Goal: Communication & Community: Answer question/provide support

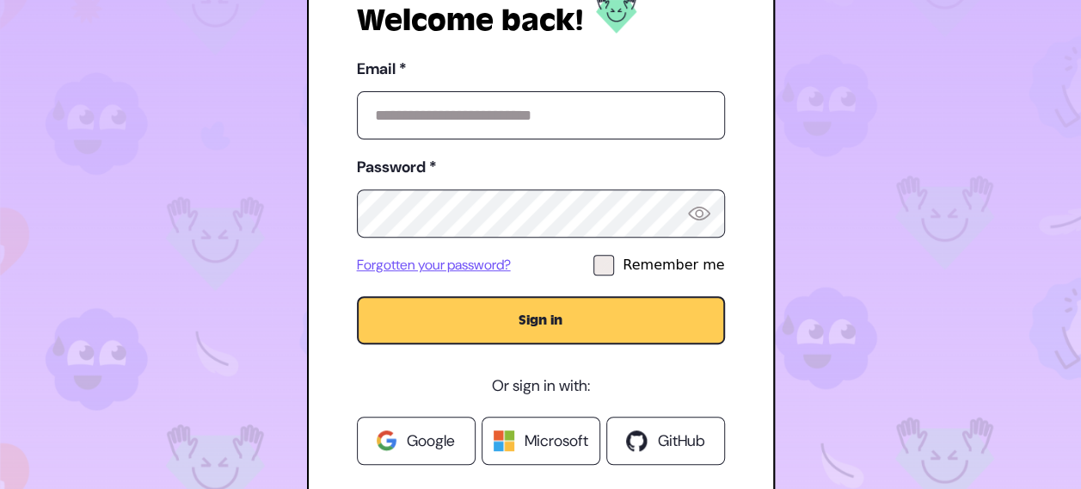
type input "**********"
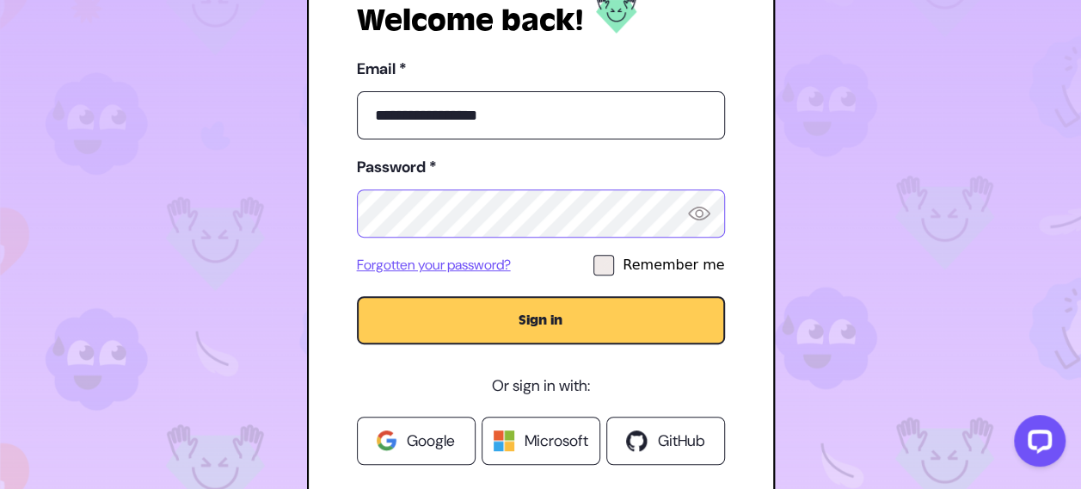
click at [357, 296] on button "Sign in" at bounding box center [541, 320] width 368 height 48
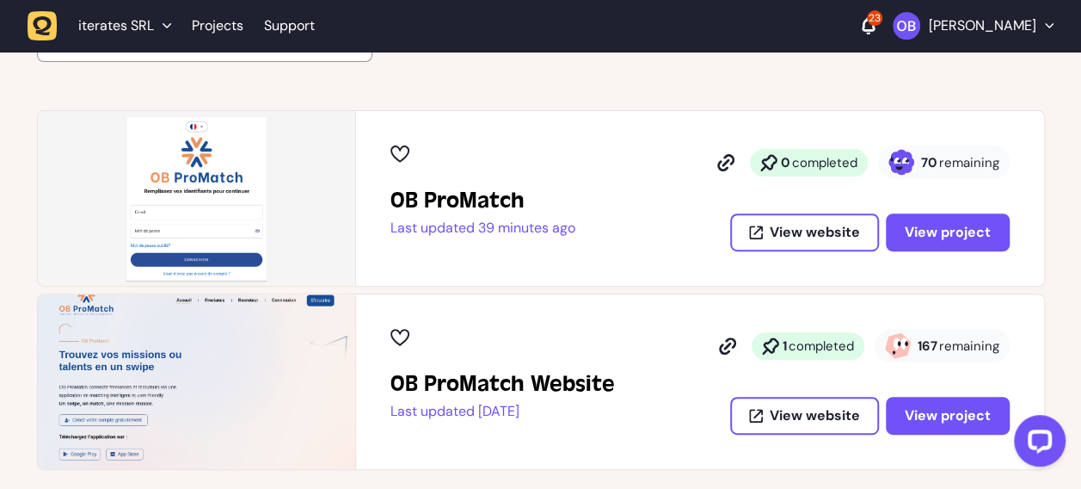
scroll to position [258, 0]
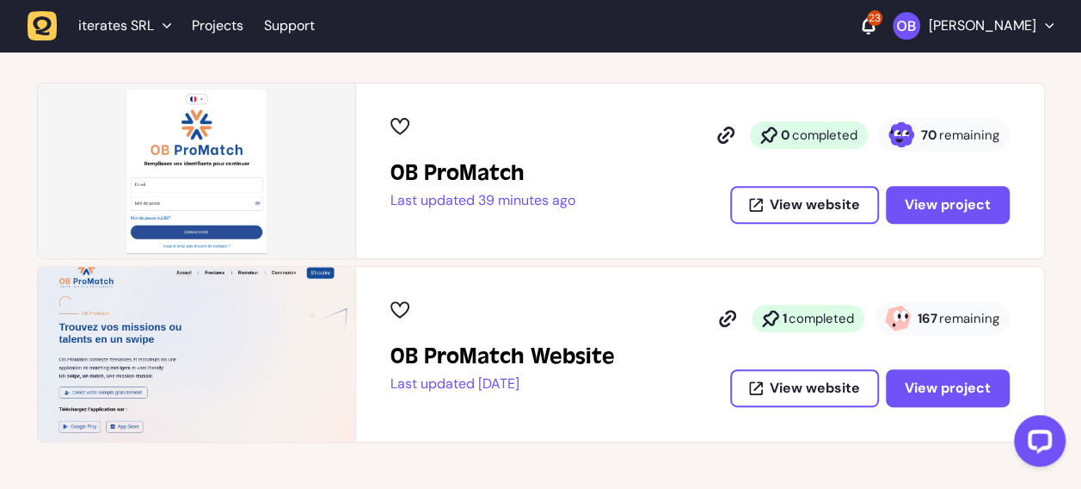
click at [862, 31] on div "23 Oussama Bahassou" at bounding box center [958, 26] width 192 height 28
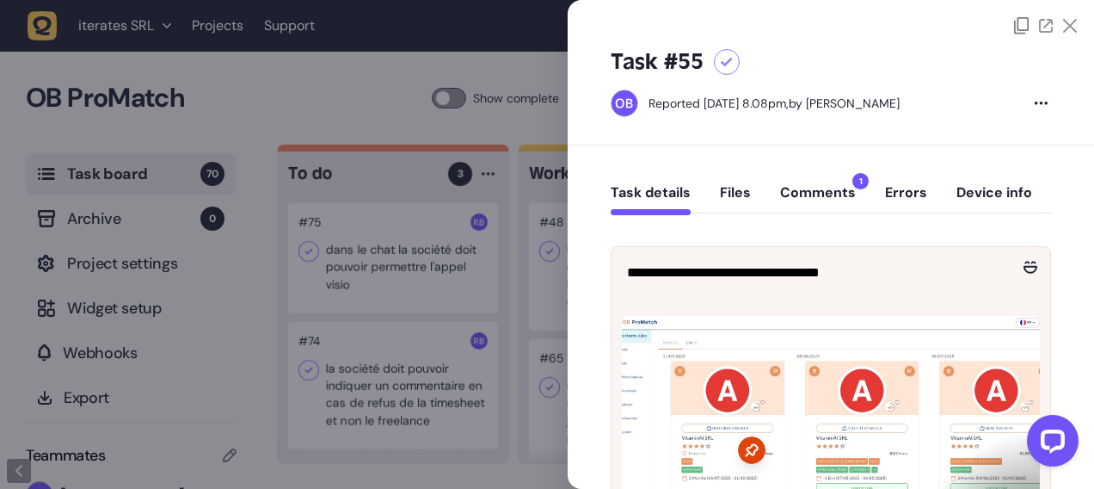
click at [829, 189] on button "Comments 1" at bounding box center [818, 199] width 76 height 31
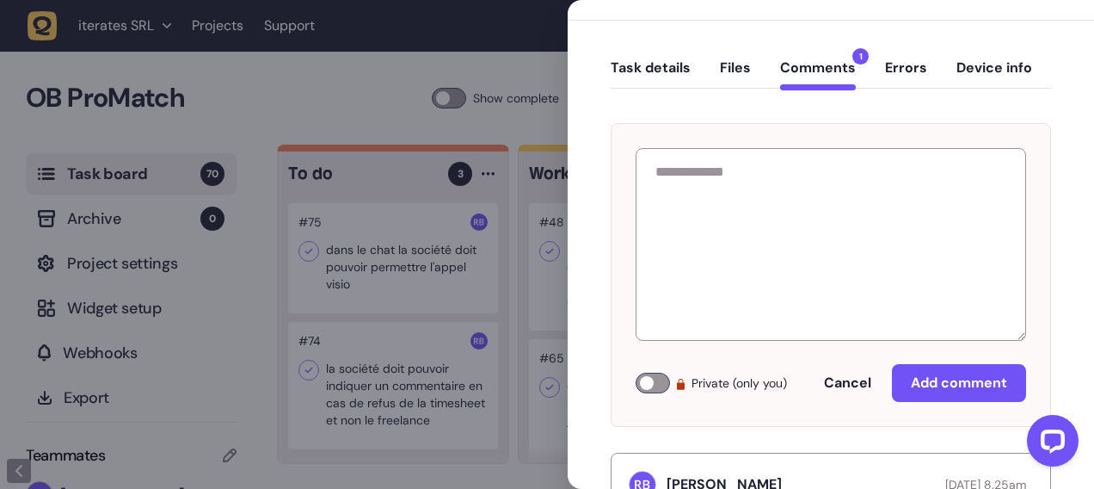
scroll to position [54, 0]
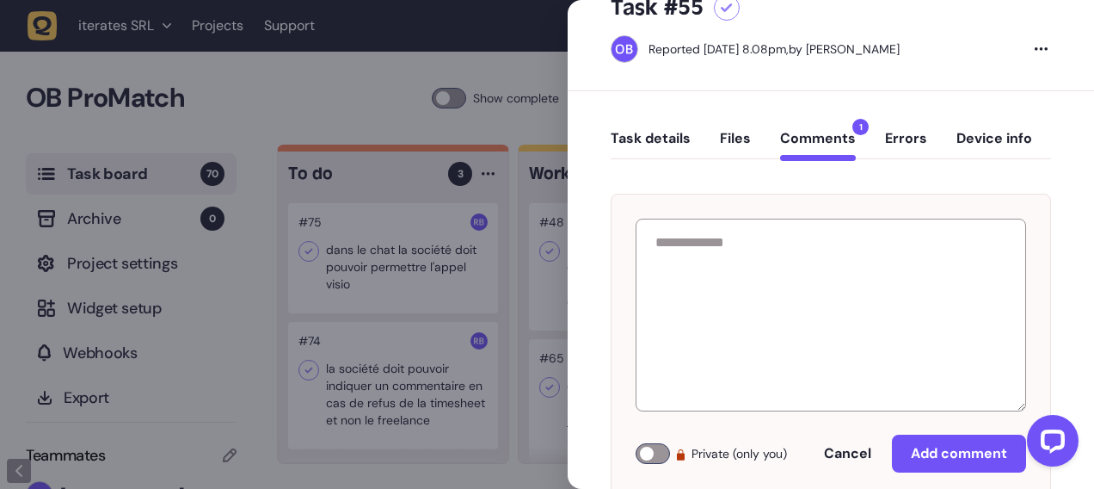
click at [859, 122] on span "1" at bounding box center [860, 127] width 16 height 16
click at [852, 139] on button "Comments 1" at bounding box center [818, 145] width 76 height 31
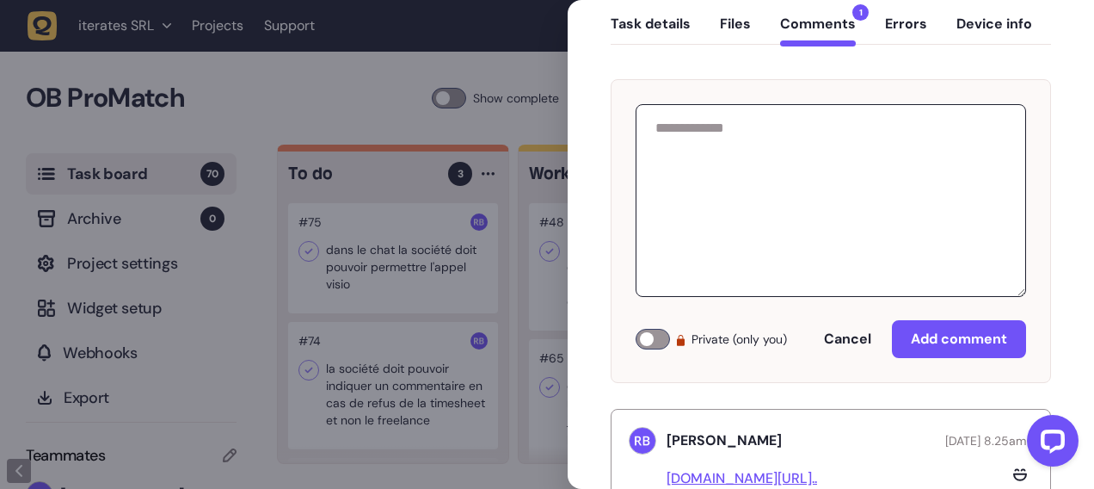
scroll to position [226, 0]
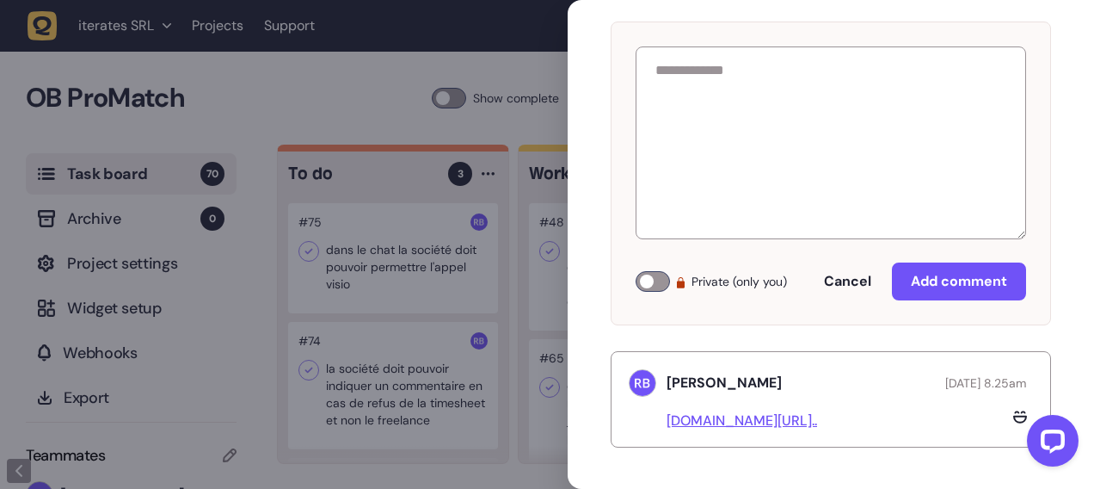
click at [789, 418] on link "app.plane.so/ob-prom..." at bounding box center [742, 420] width 151 height 18
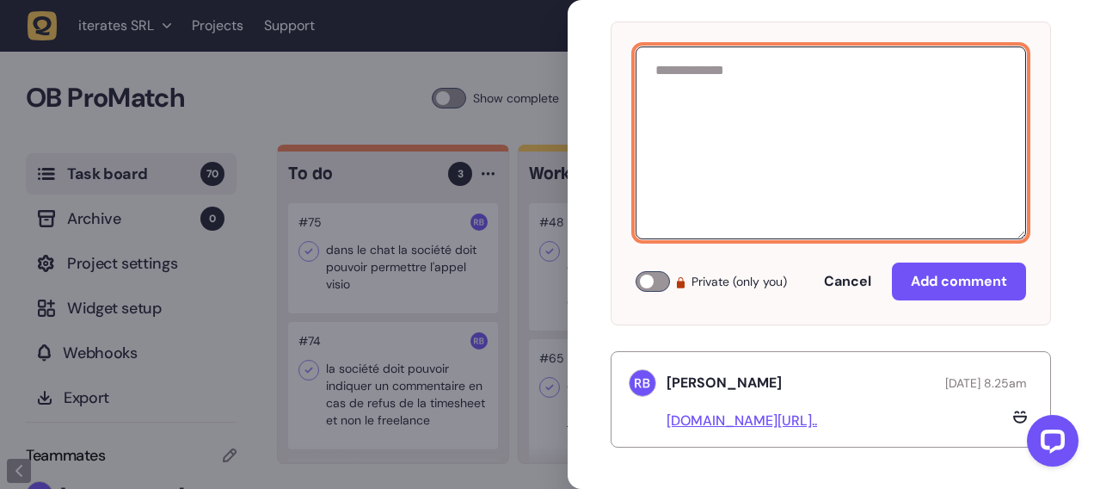
click at [764, 157] on textarea at bounding box center [831, 142] width 391 height 193
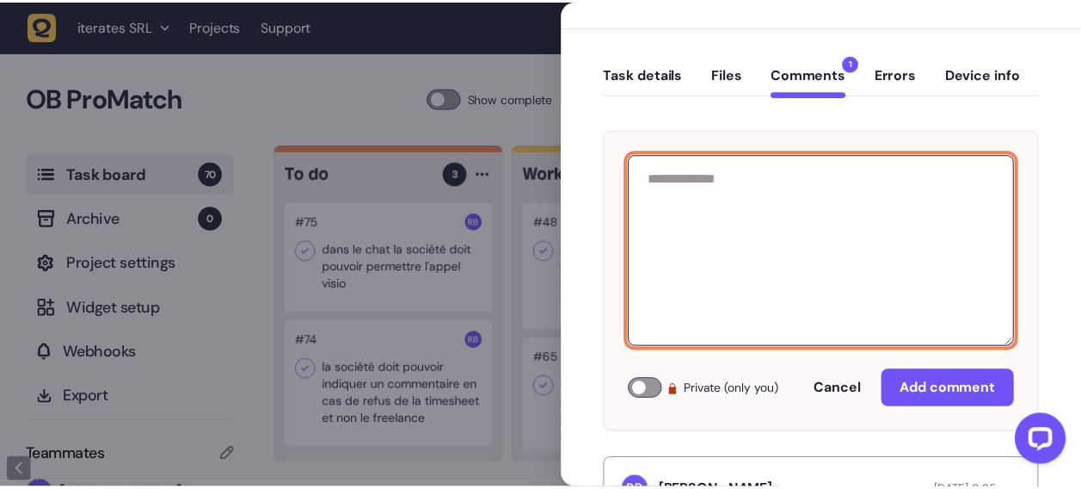
scroll to position [0, 0]
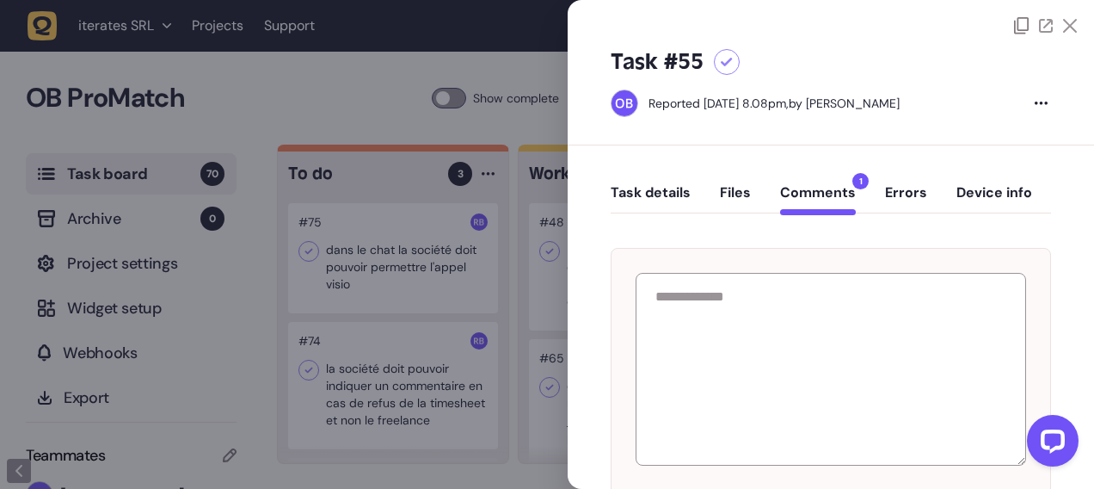
click at [731, 63] on icon at bounding box center [727, 62] width 12 height 9
click at [348, 54] on div at bounding box center [547, 244] width 1094 height 489
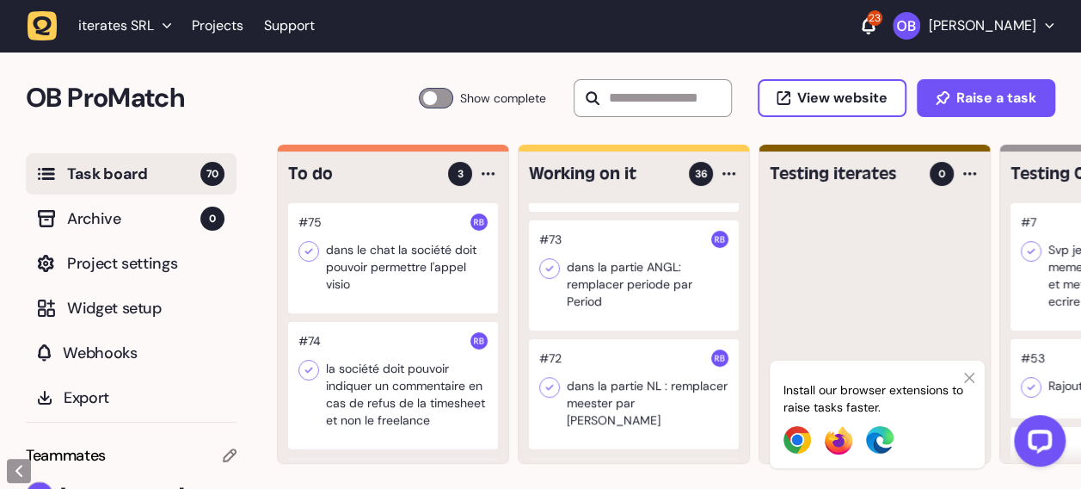
scroll to position [258, 0]
click at [970, 389] on div "Install our browser extensions to raise tasks faster." at bounding box center [877, 414] width 215 height 108
click at [972, 377] on icon at bounding box center [969, 378] width 10 height 14
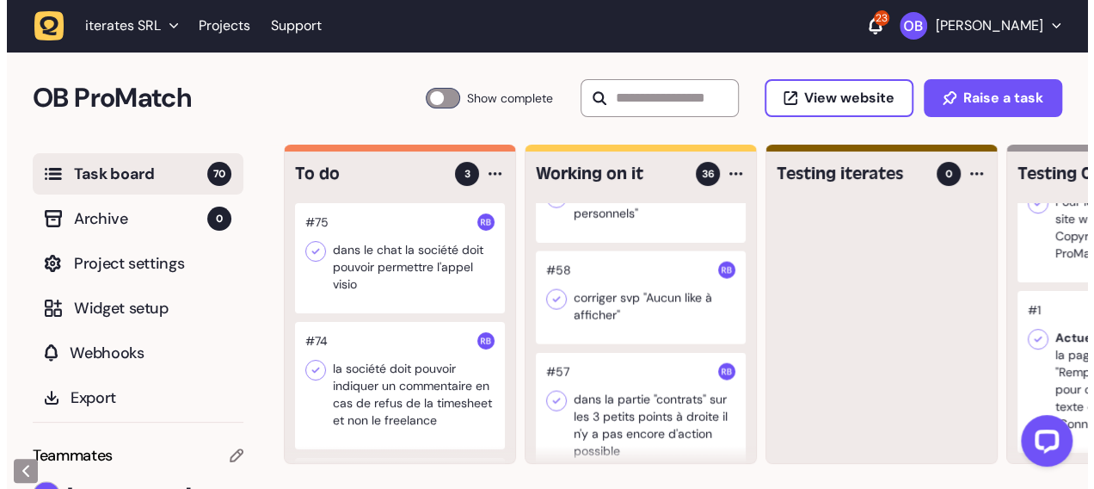
scroll to position [1979, 0]
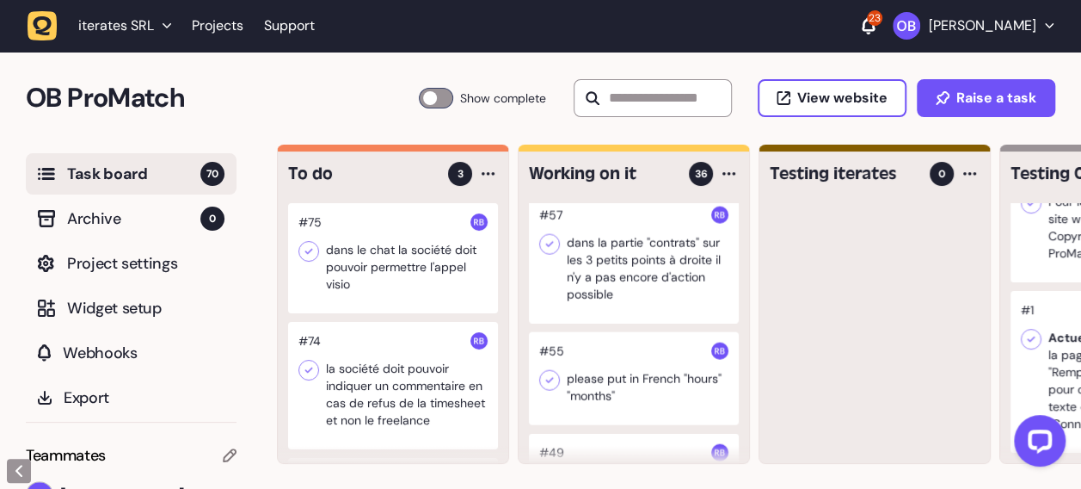
click at [644, 359] on div at bounding box center [634, 378] width 210 height 93
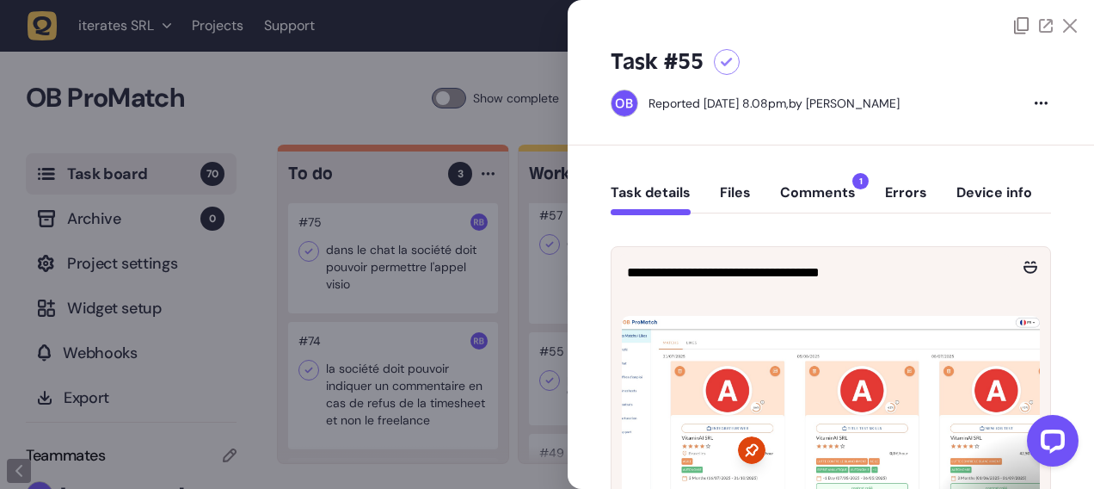
click at [805, 190] on button "Comments 1" at bounding box center [818, 199] width 76 height 31
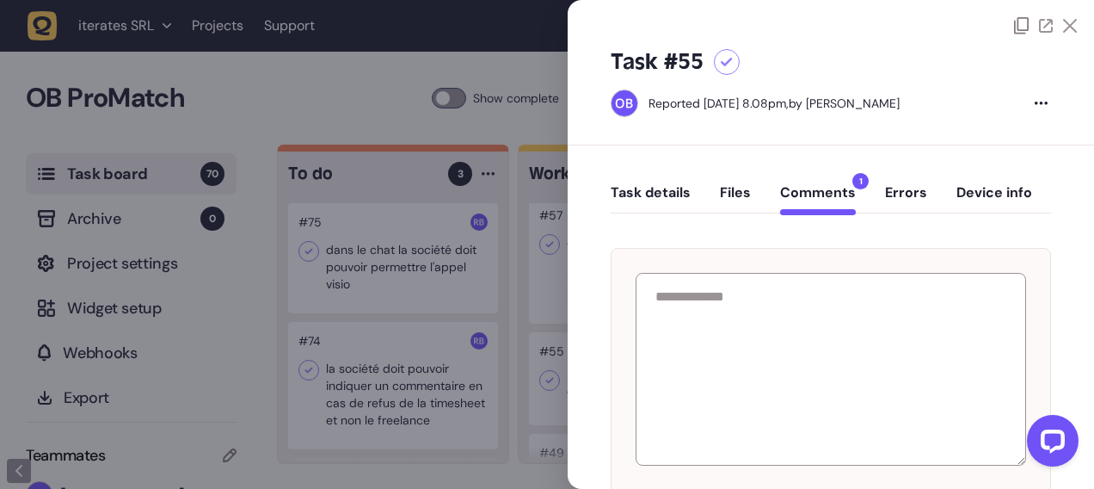
click at [656, 187] on button "Task details" at bounding box center [651, 199] width 80 height 31
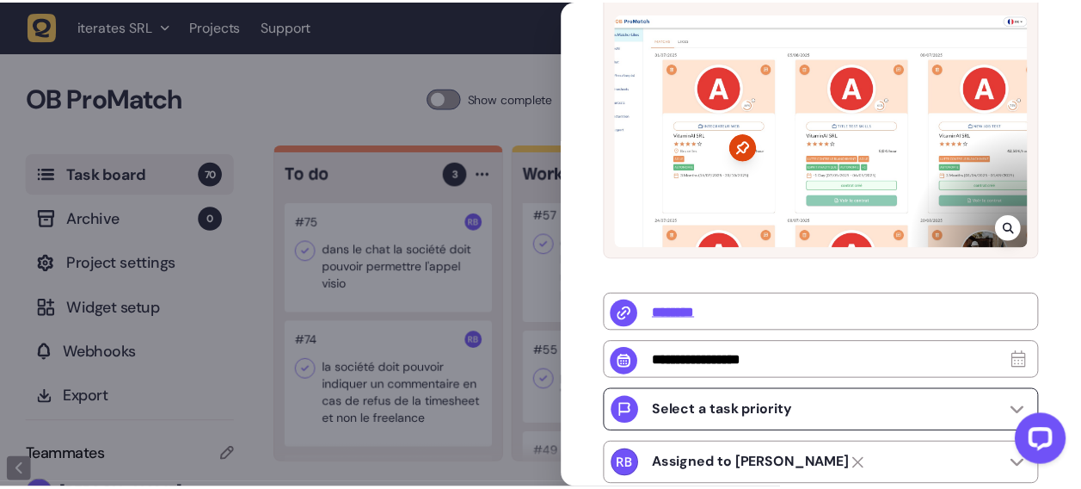
scroll to position [214, 0]
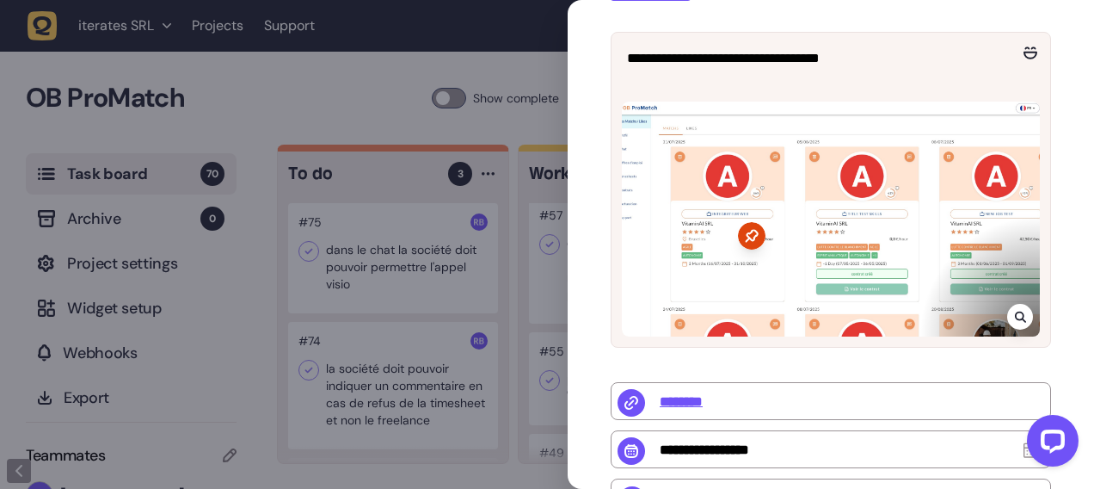
click at [376, 102] on div at bounding box center [547, 244] width 1094 height 489
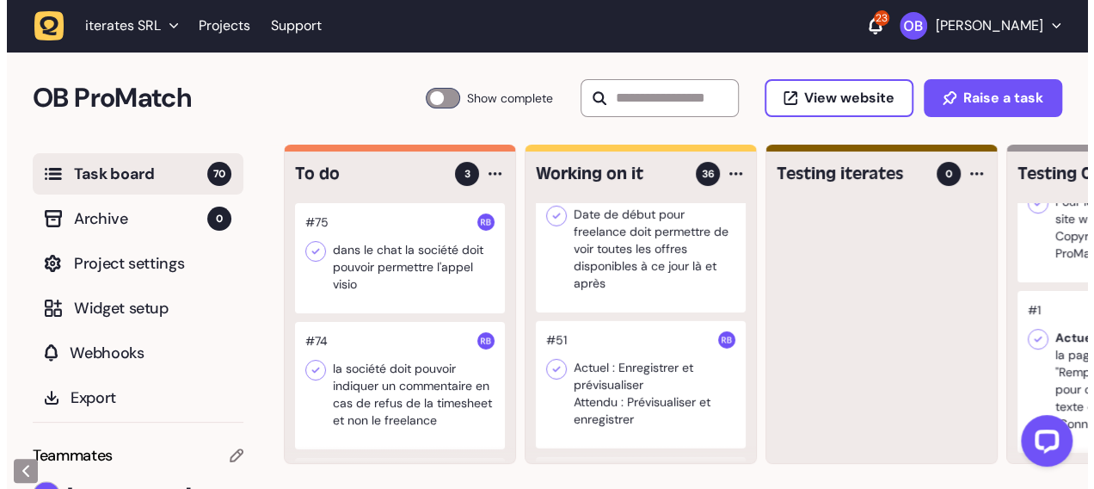
scroll to position [2667, 0]
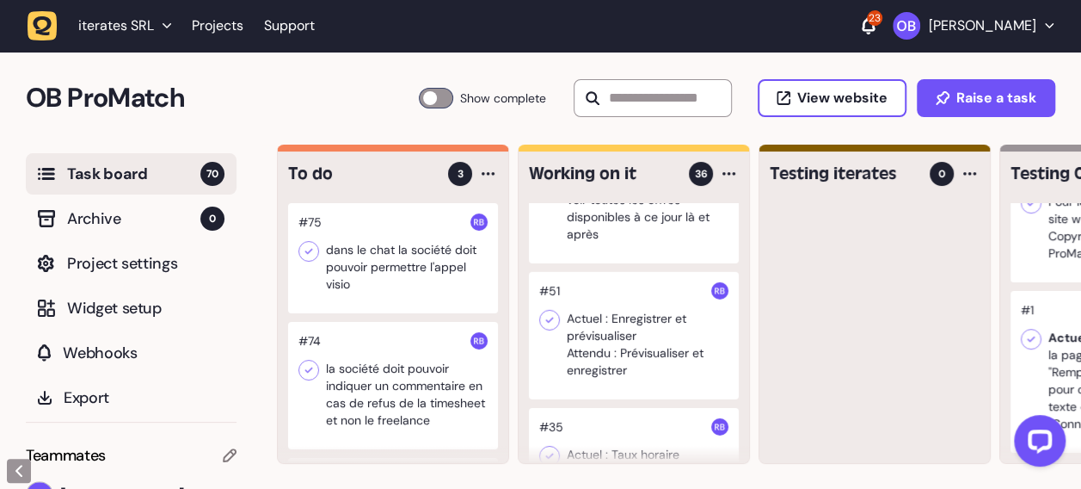
click at [659, 272] on div at bounding box center [634, 335] width 210 height 127
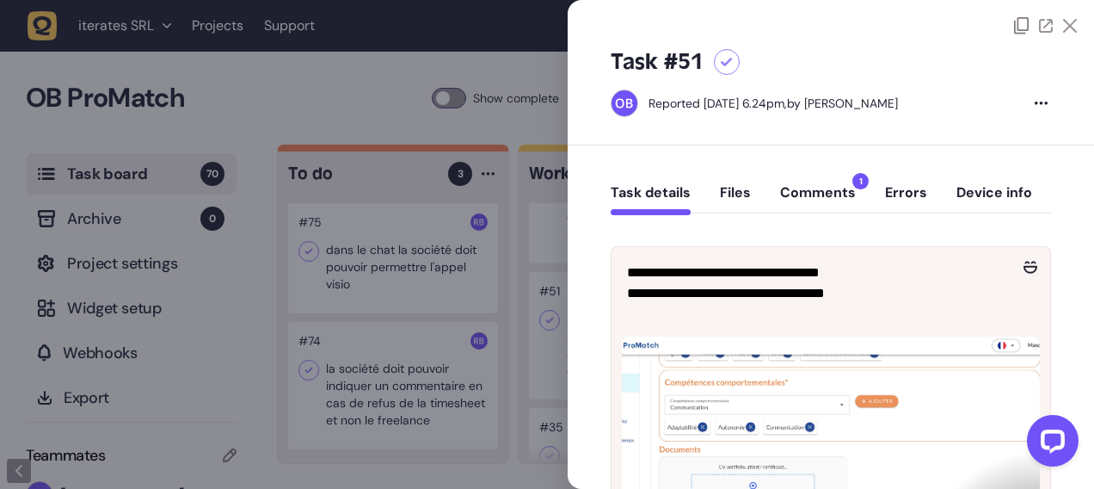
click at [816, 191] on button "Comments 1" at bounding box center [818, 199] width 76 height 31
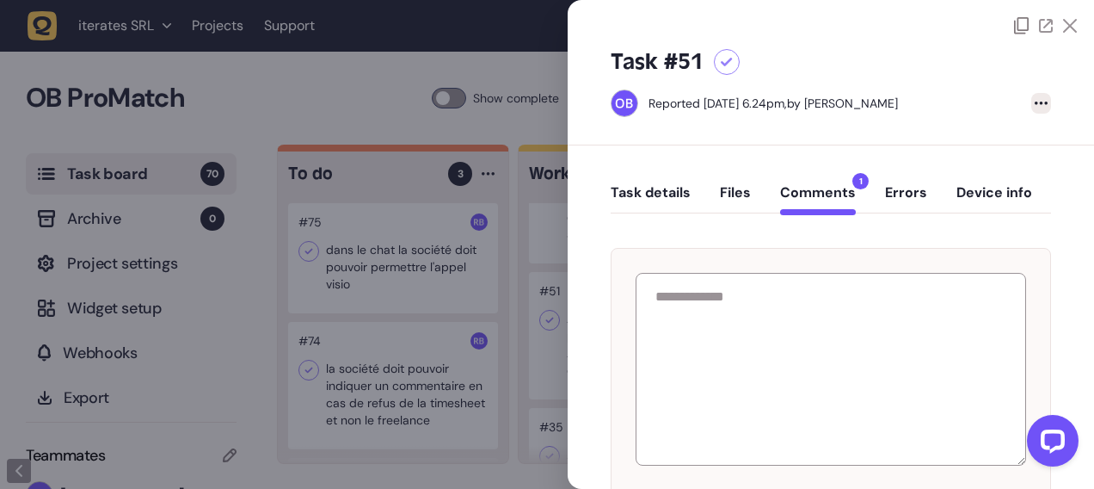
click at [1042, 104] on icon at bounding box center [1041, 103] width 13 height 3
click at [857, 175] on div "Task details Files Comments 1 Errors Device info" at bounding box center [831, 196] width 440 height 51
click at [859, 184] on span "1" at bounding box center [860, 181] width 16 height 16
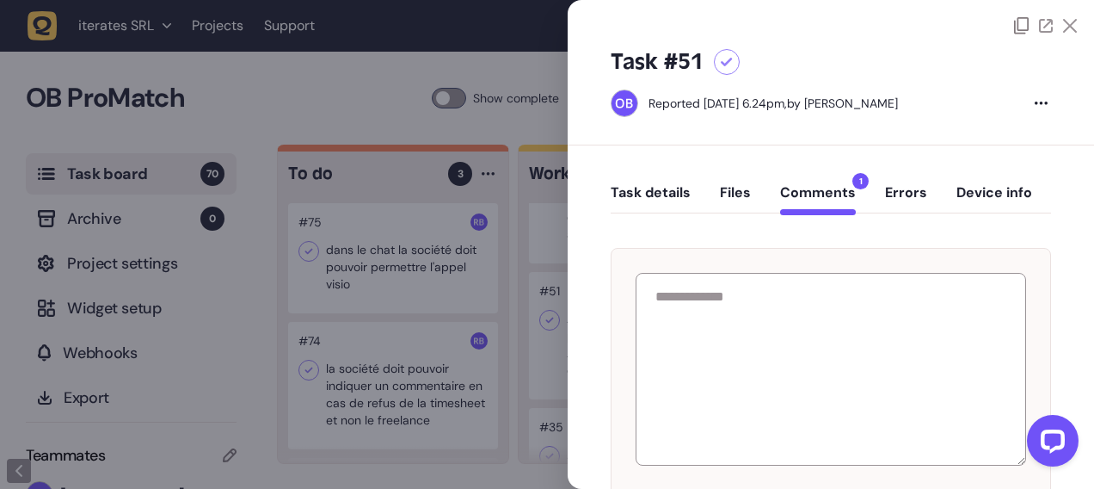
click at [859, 184] on span "1" at bounding box center [860, 181] width 16 height 16
click at [840, 198] on button "Comments 1" at bounding box center [818, 199] width 76 height 31
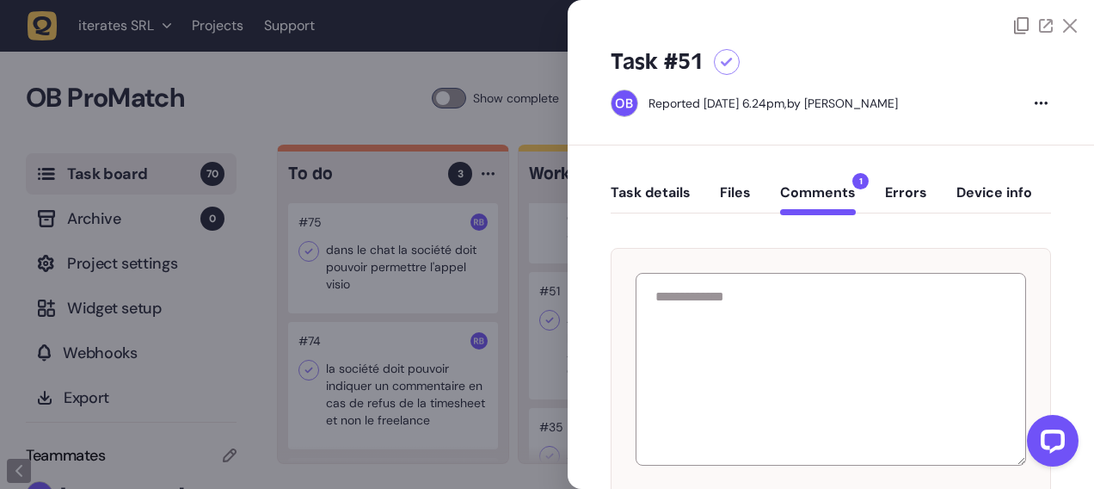
scroll to position [226, 0]
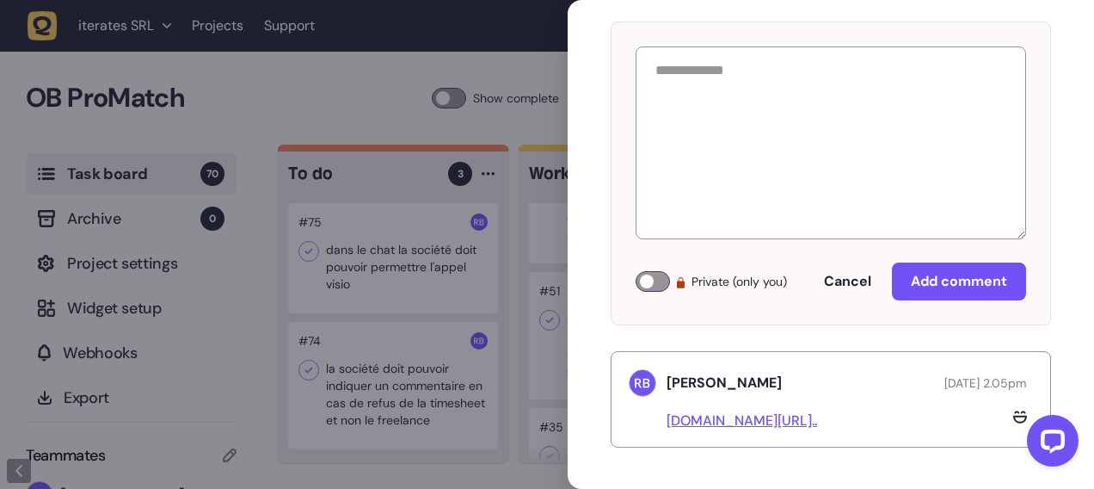
click at [657, 283] on div at bounding box center [653, 281] width 34 height 21
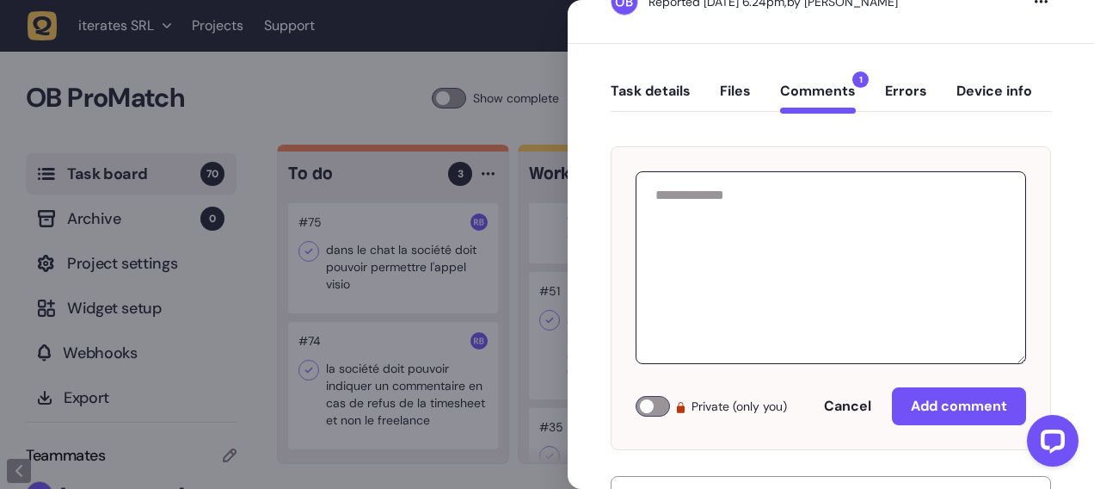
scroll to position [140, 0]
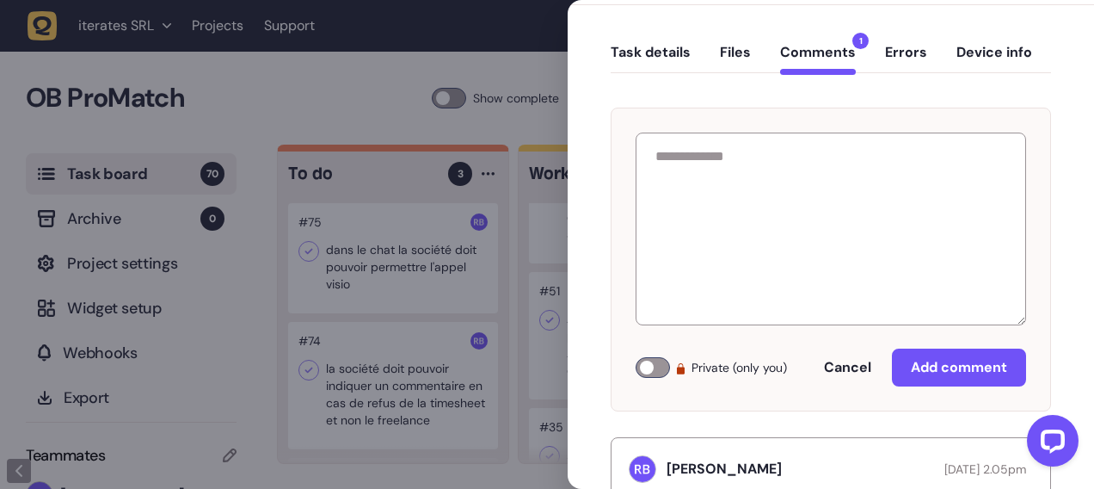
click at [650, 372] on div at bounding box center [653, 367] width 34 height 21
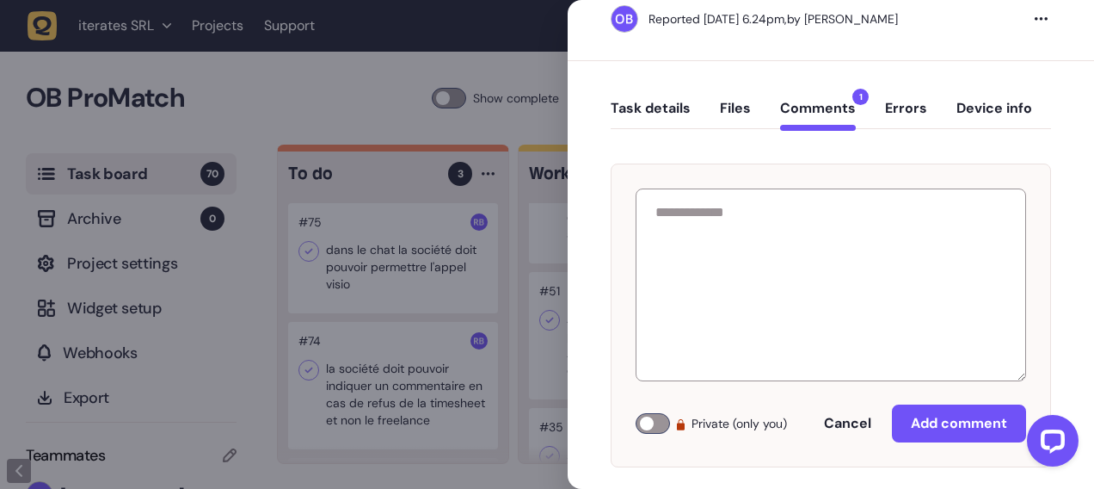
scroll to position [0, 0]
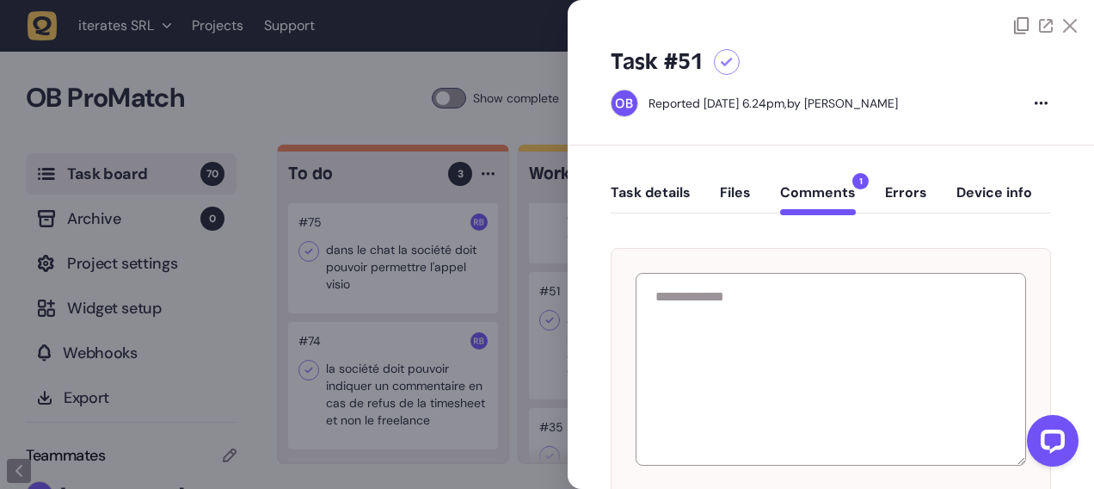
click at [860, 177] on span "1" at bounding box center [860, 181] width 16 height 16
click at [902, 191] on button "Errors" at bounding box center [906, 199] width 42 height 31
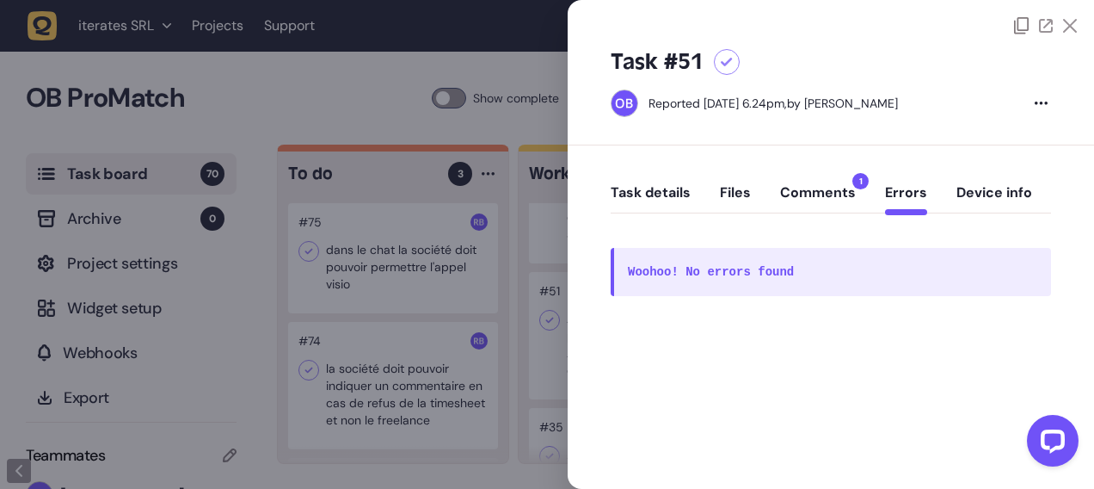
click at [818, 188] on button "Comments 1" at bounding box center [818, 199] width 76 height 31
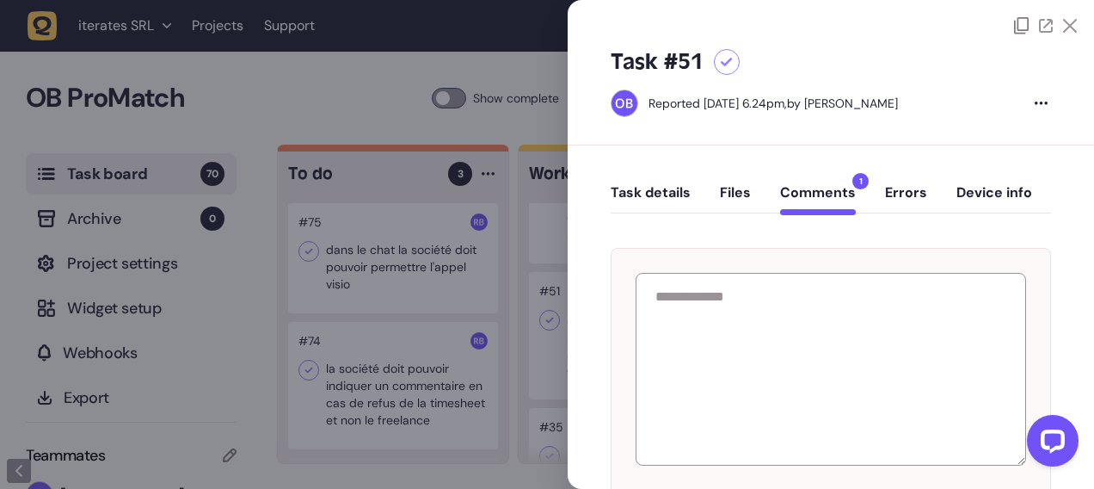
click at [837, 189] on button "Comments 1" at bounding box center [818, 199] width 76 height 31
click at [859, 179] on span "1" at bounding box center [860, 181] width 16 height 16
click at [408, 212] on div at bounding box center [547, 244] width 1094 height 489
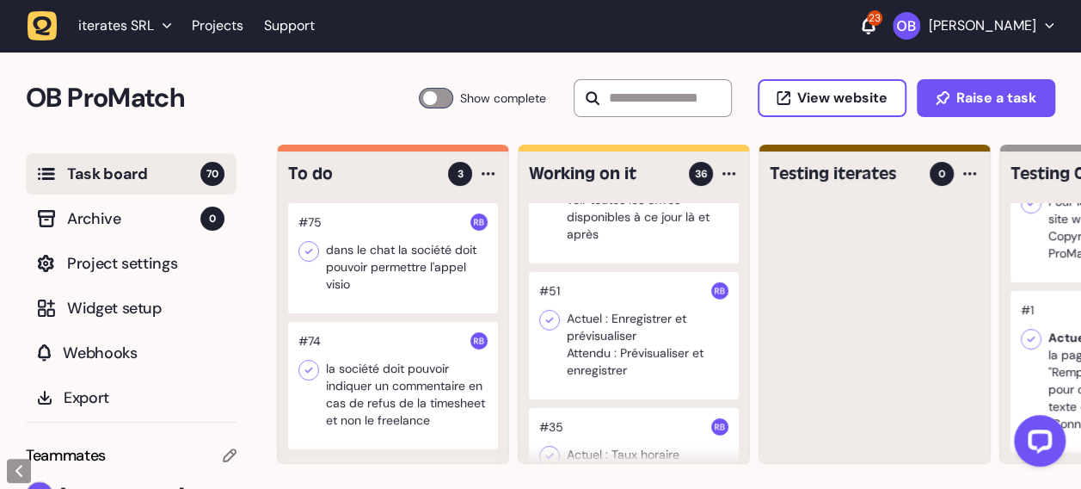
click at [424, 231] on div at bounding box center [393, 258] width 210 height 110
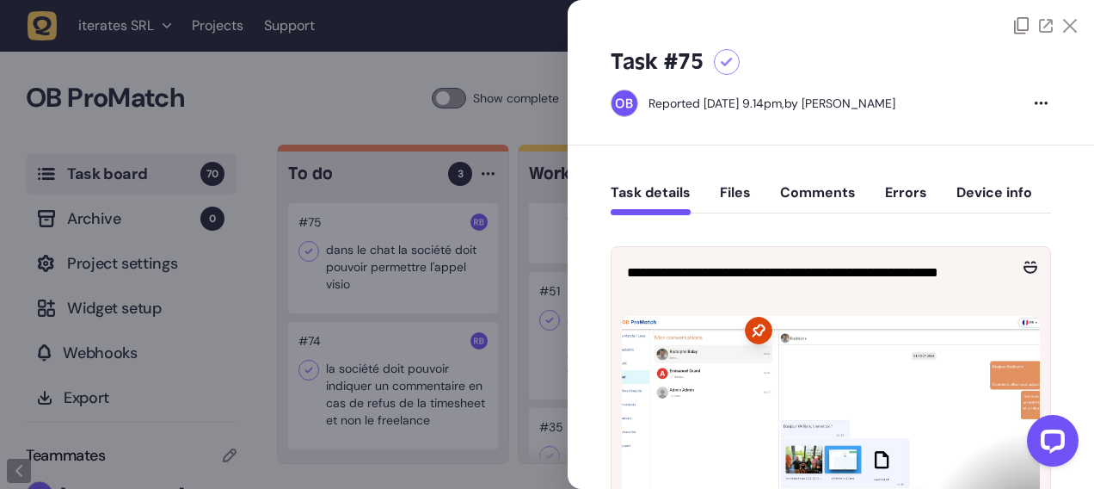
click at [799, 176] on div "Task details Files Comments Errors Device info" at bounding box center [831, 196] width 440 height 51
click at [829, 194] on button "Comments" at bounding box center [818, 199] width 76 height 31
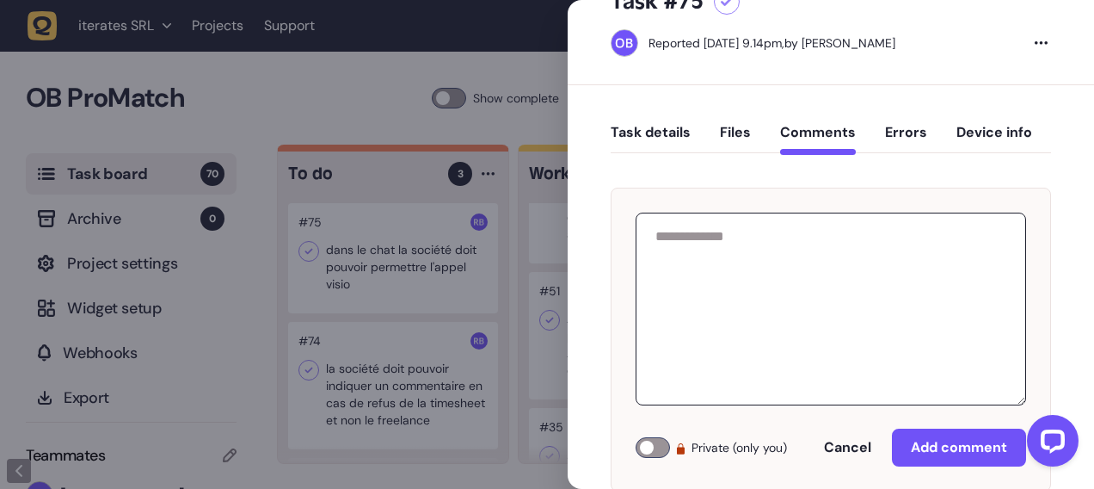
scroll to position [131, 0]
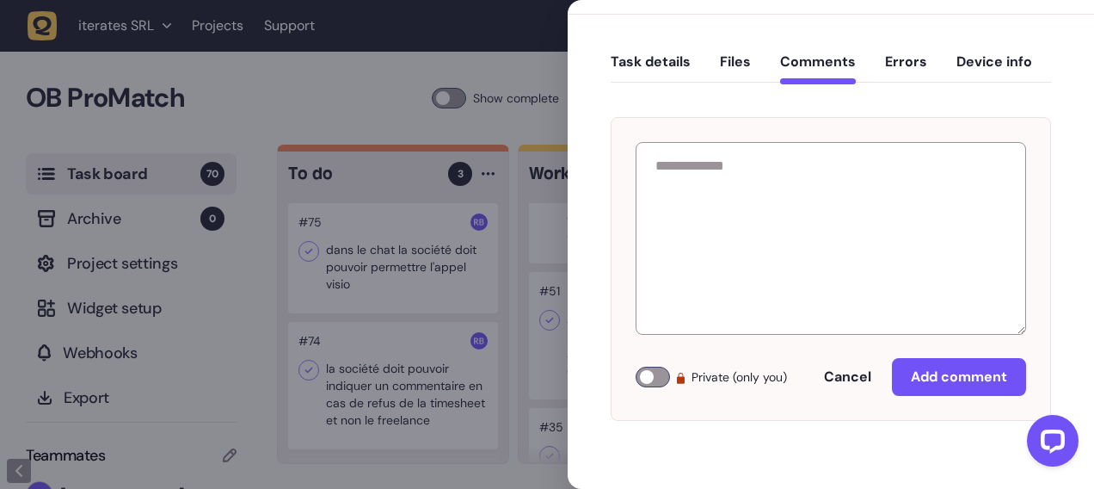
click at [392, 254] on div at bounding box center [547, 244] width 1094 height 489
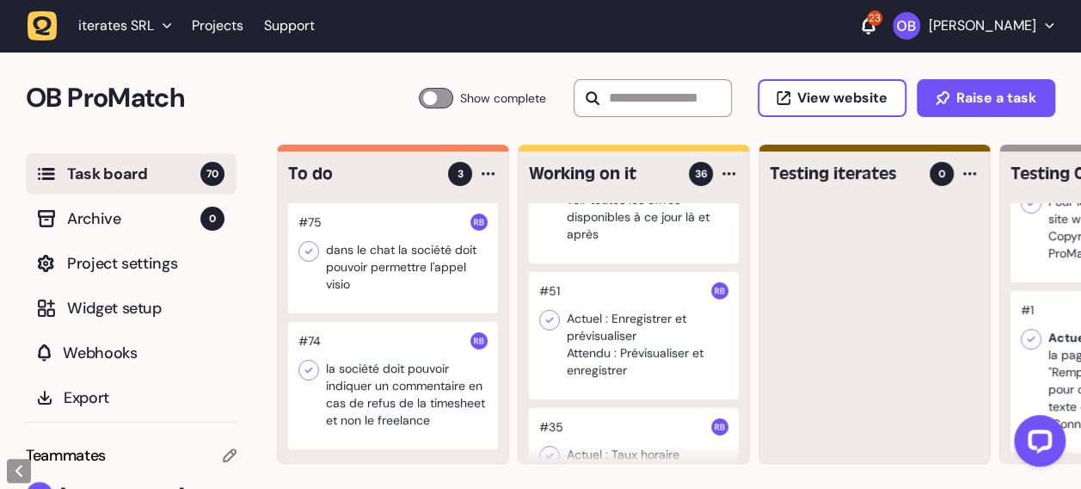
click at [637, 302] on div at bounding box center [634, 335] width 210 height 127
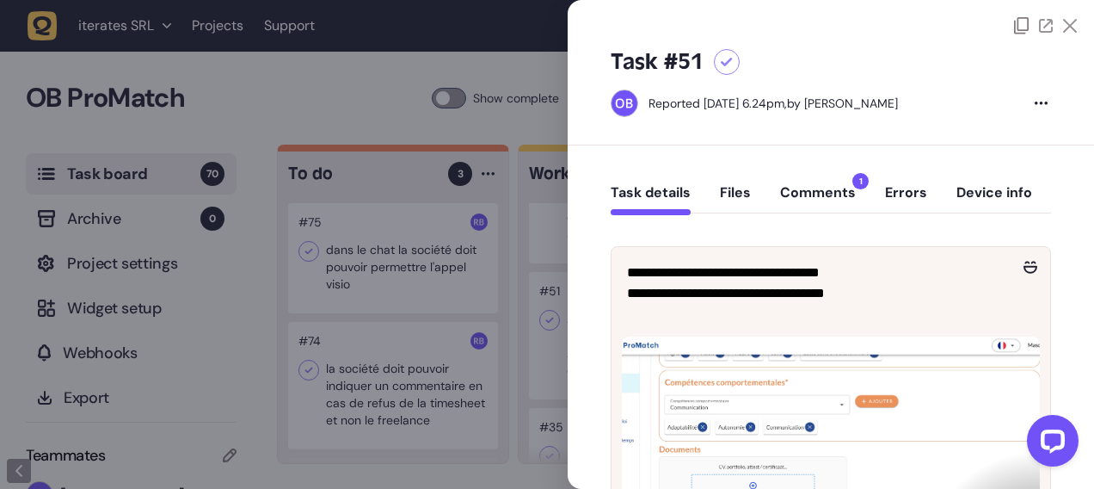
scroll to position [172, 0]
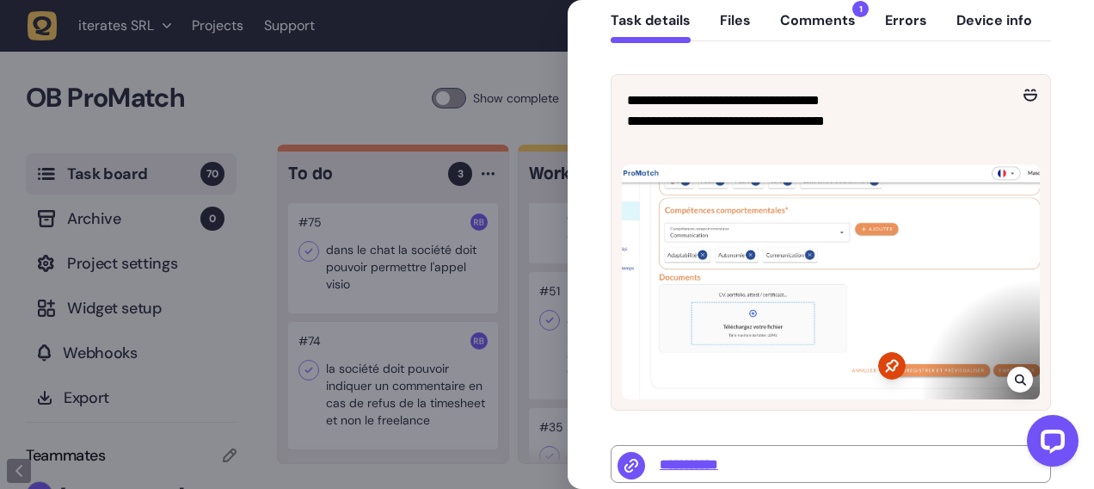
click at [826, 28] on button "Comments 1" at bounding box center [818, 27] width 76 height 31
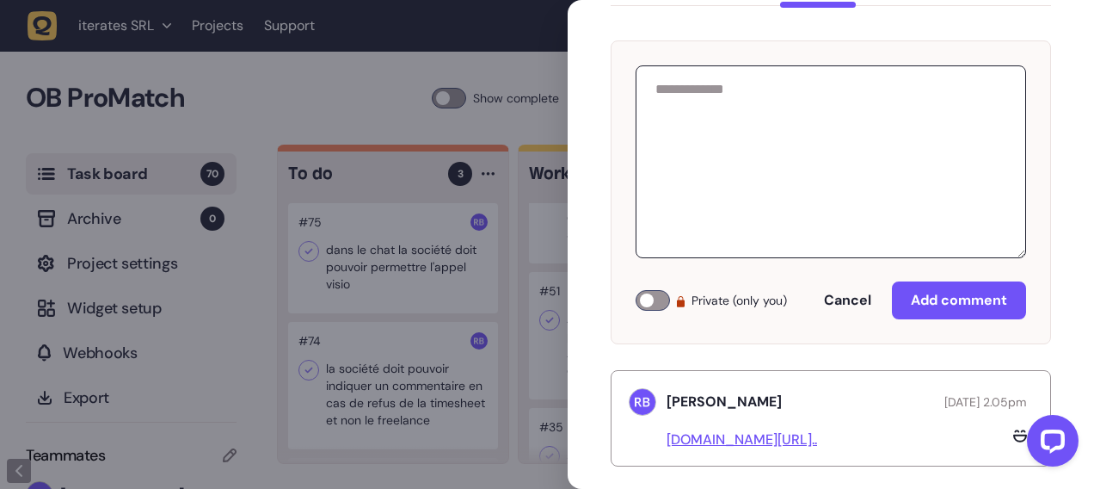
scroll to position [226, 0]
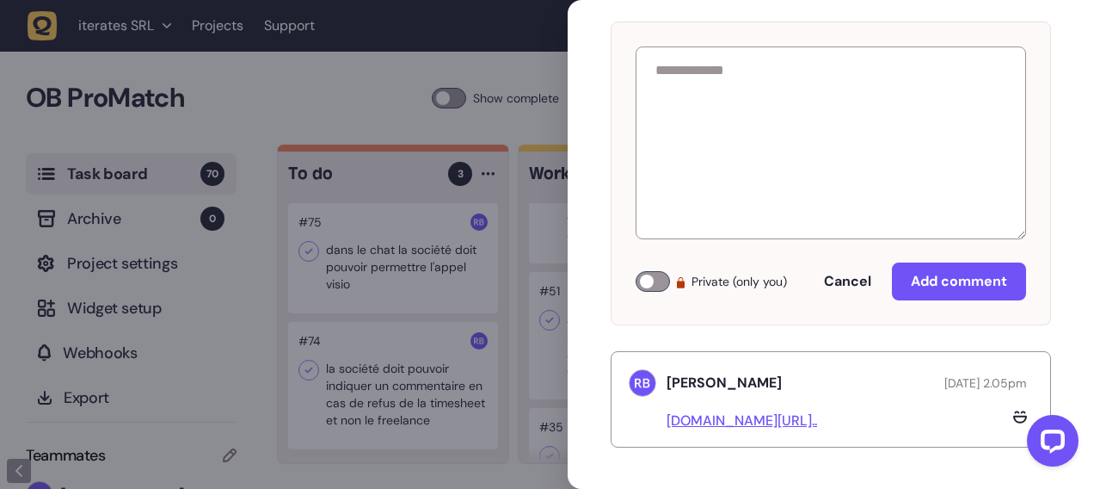
click at [800, 375] on div "Rodolphe Balay July 31, 2025 at 2.05pm" at bounding box center [850, 382] width 366 height 21
click at [970, 383] on span "July 31, 2025 at 2.05pm" at bounding box center [986, 382] width 82 height 15
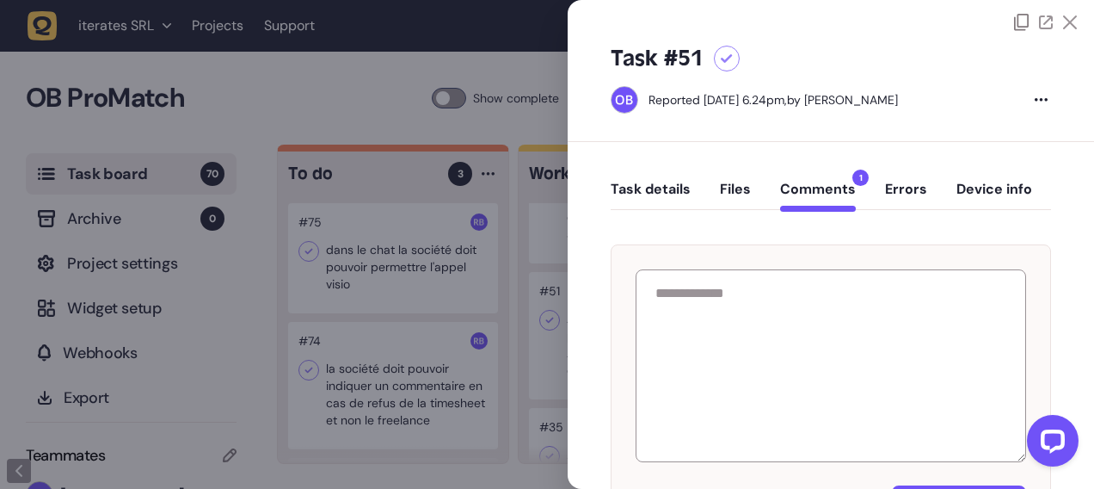
scroll to position [0, 0]
